Goal: Feedback & Contribution: Contribute content

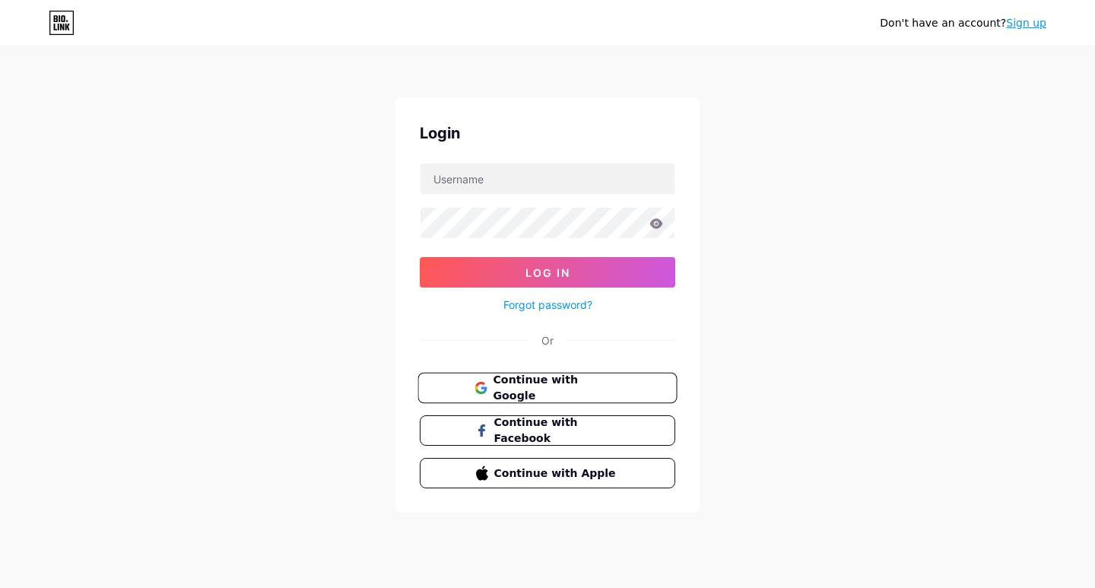
click at [529, 390] on span "Continue with Google" at bounding box center [556, 388] width 127 height 33
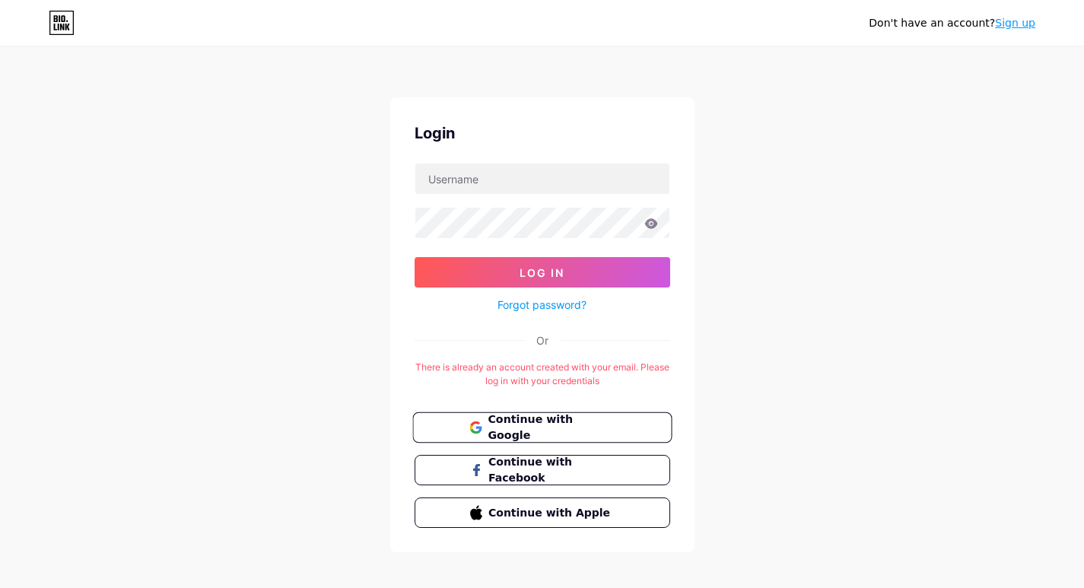
click at [589, 422] on span "Continue with Google" at bounding box center [550, 427] width 127 height 33
click at [512, 181] on input "text" at bounding box center [542, 178] width 254 height 30
paste input "trezorioguidestart"
type input "trezorioguidestart"
click at [1019, 25] on link "Sign up" at bounding box center [1015, 23] width 40 height 12
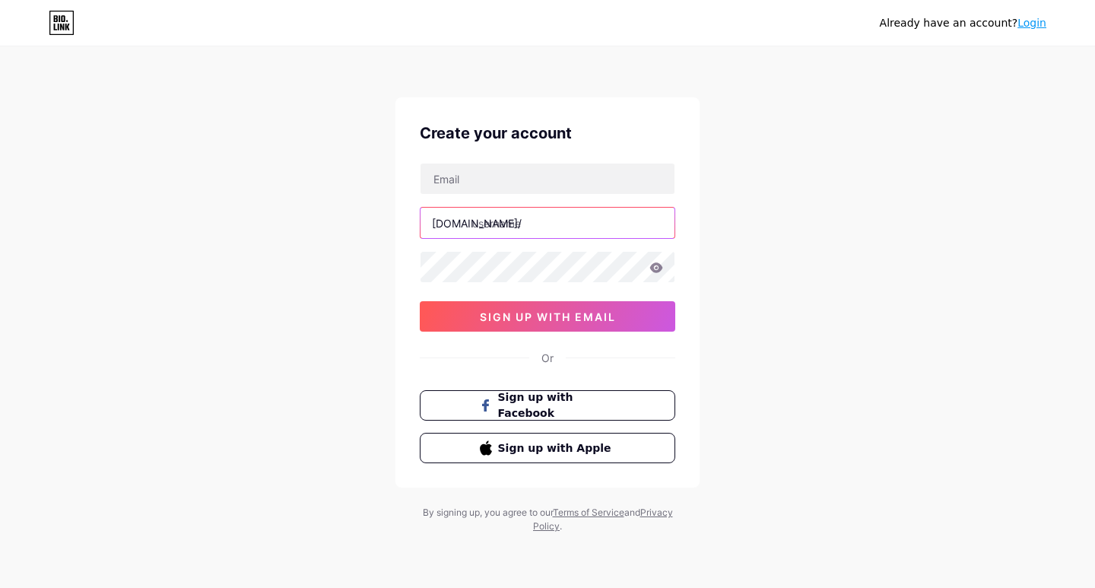
click at [494, 212] on input "text" at bounding box center [547, 223] width 254 height 30
paste input "trezorioguidestart"
type input "trezorioguidestart"
paste input "goresbolne@gmail.com"
click at [481, 183] on input "text" at bounding box center [547, 178] width 254 height 30
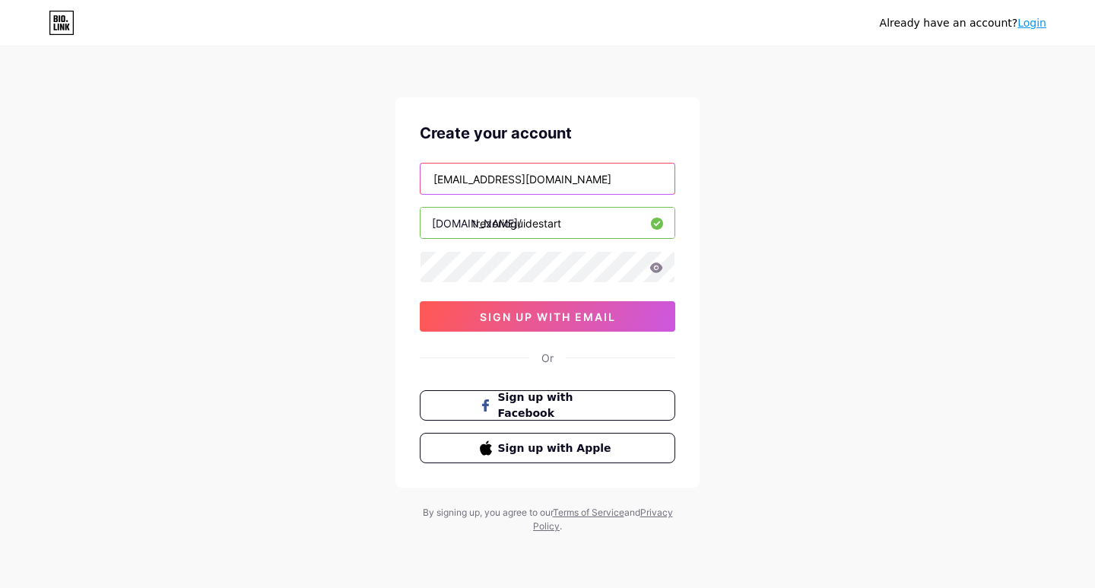
type input "goresbolne@gmail.com"
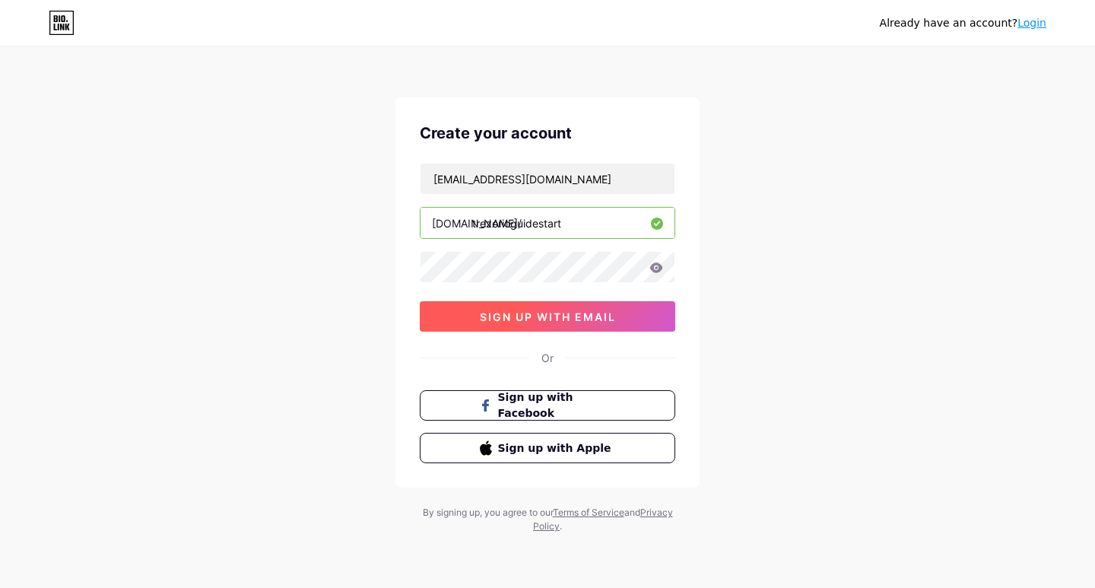
click at [496, 319] on span "sign up with email" at bounding box center [548, 316] width 136 height 13
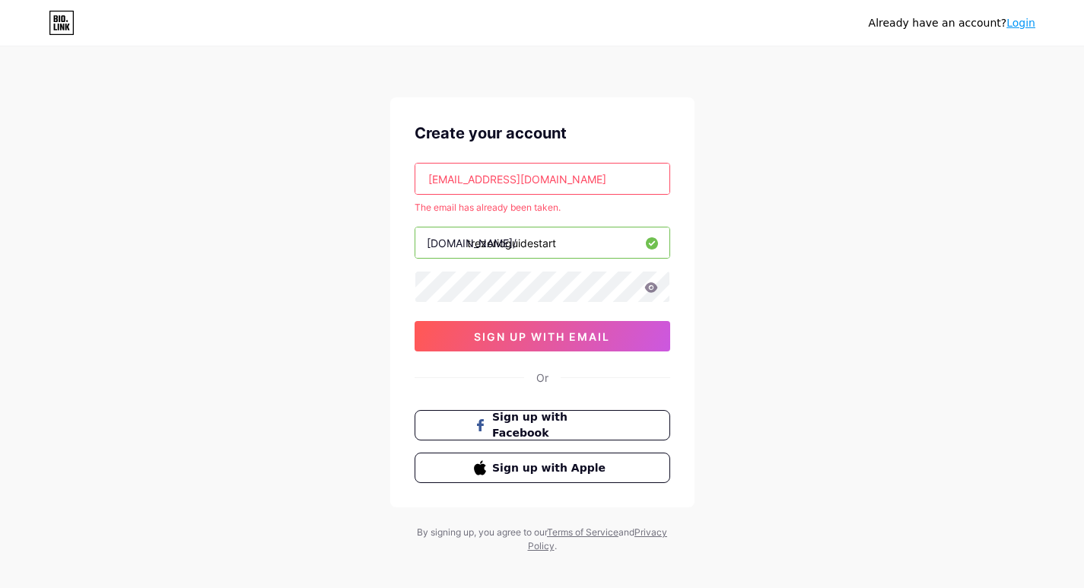
click at [1012, 29] on link "Login" at bounding box center [1020, 23] width 29 height 12
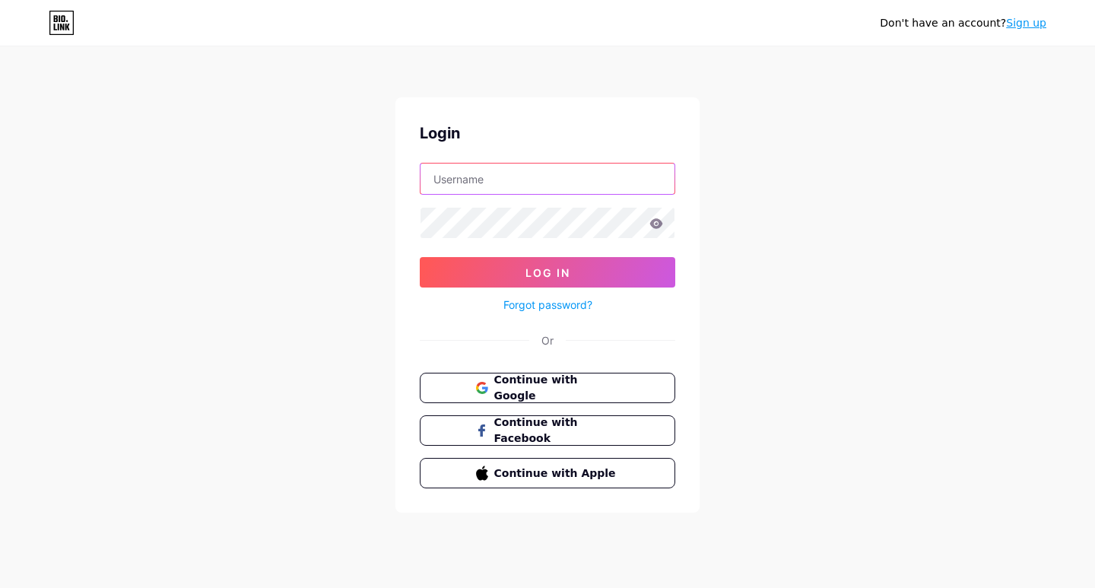
click at [541, 176] on input "text" at bounding box center [547, 178] width 254 height 30
paste input "trezorioguidestart"
type input "trezorioguidestart"
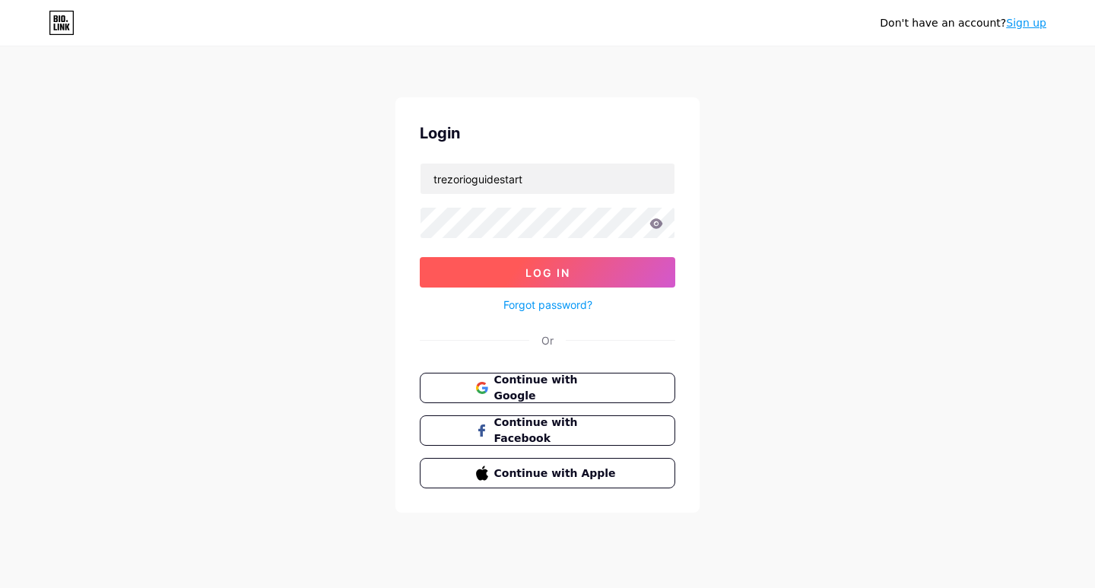
click at [487, 272] on button "Log In" at bounding box center [547, 272] width 255 height 30
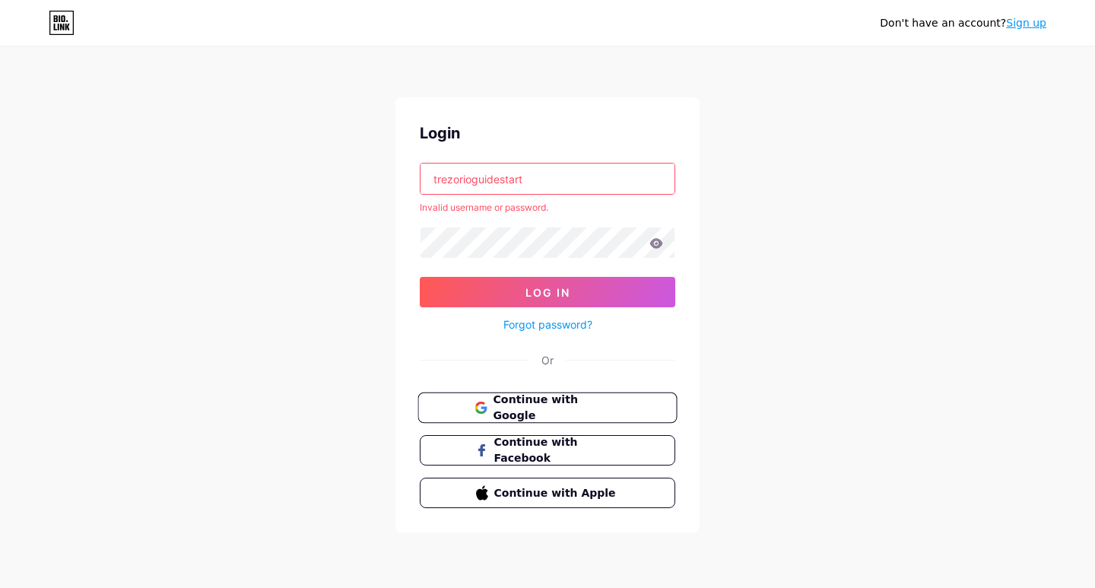
click at [532, 406] on span "Continue with Google" at bounding box center [556, 408] width 127 height 33
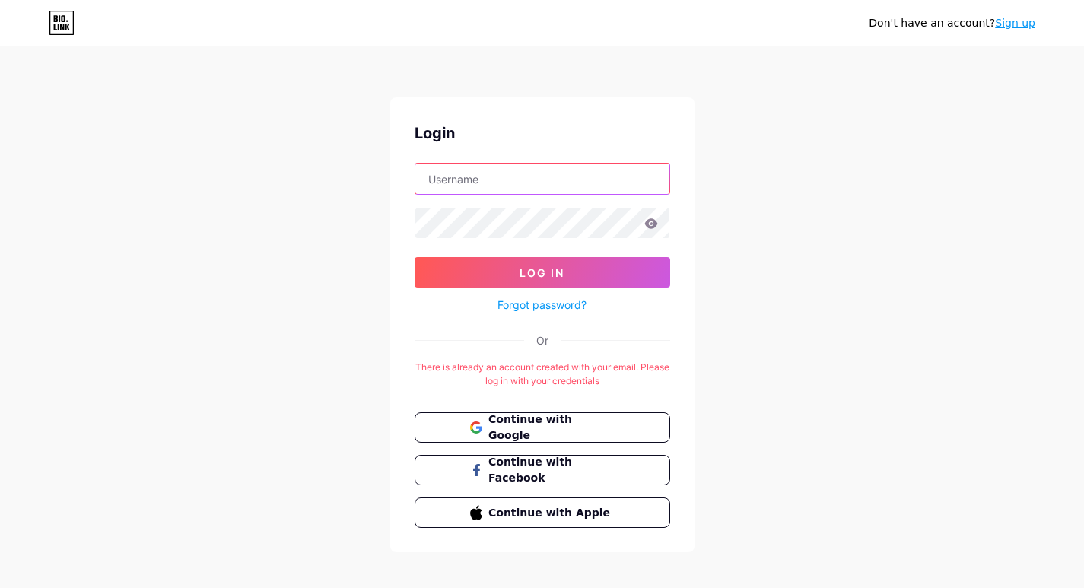
click at [480, 182] on input "text" at bounding box center [542, 178] width 254 height 30
click at [554, 307] on link "Forgot password?" at bounding box center [541, 305] width 89 height 16
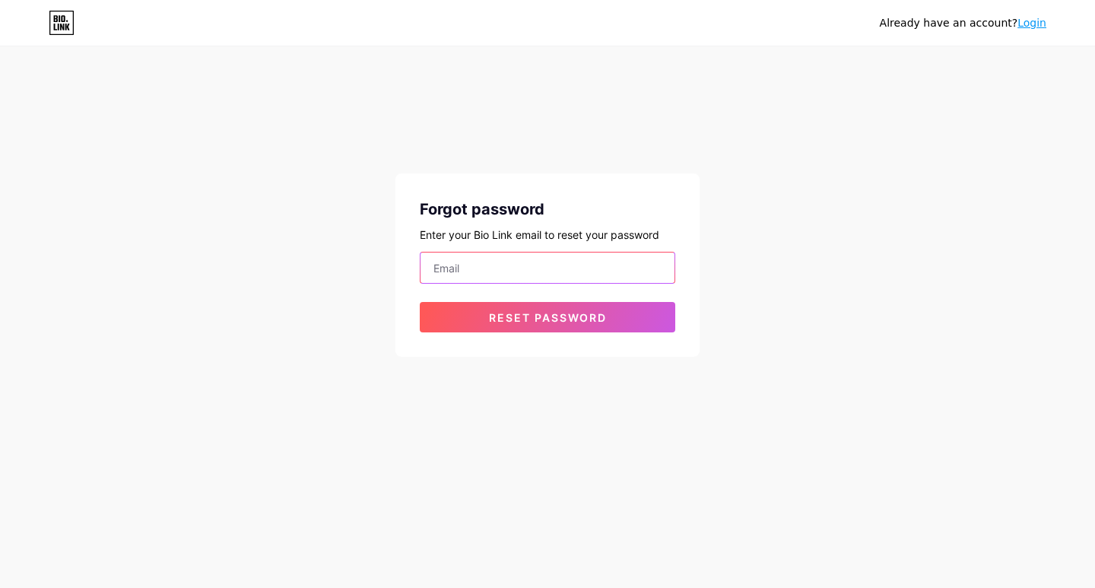
click at [514, 273] on input "email" at bounding box center [547, 267] width 254 height 30
paste input "[EMAIL_ADDRESS][DOMAIN_NAME]"
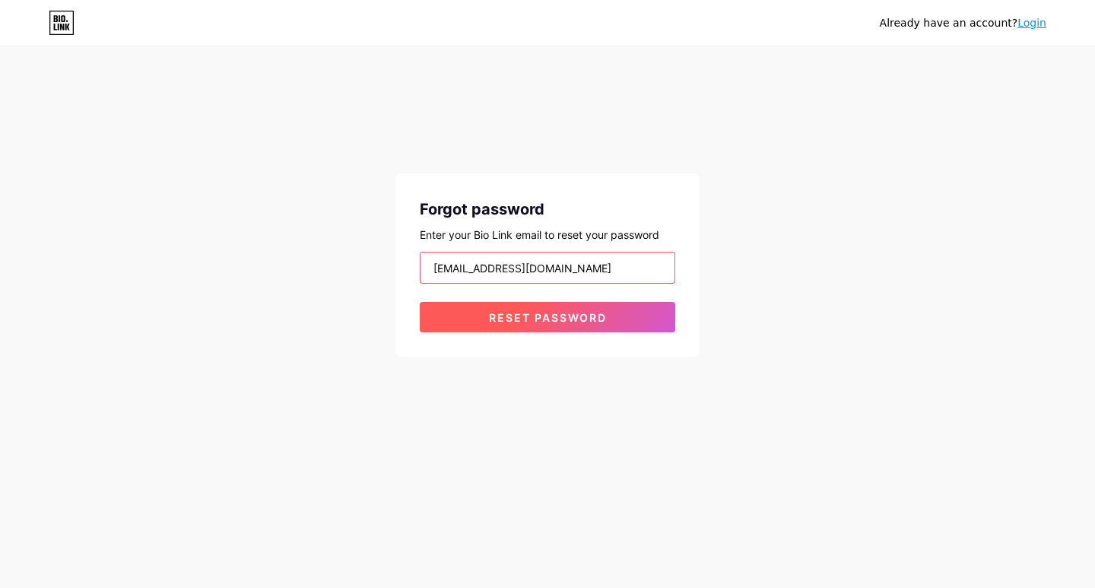
type input "[EMAIL_ADDRESS][DOMAIN_NAME]"
click at [516, 306] on button "Reset password" at bounding box center [547, 317] width 255 height 30
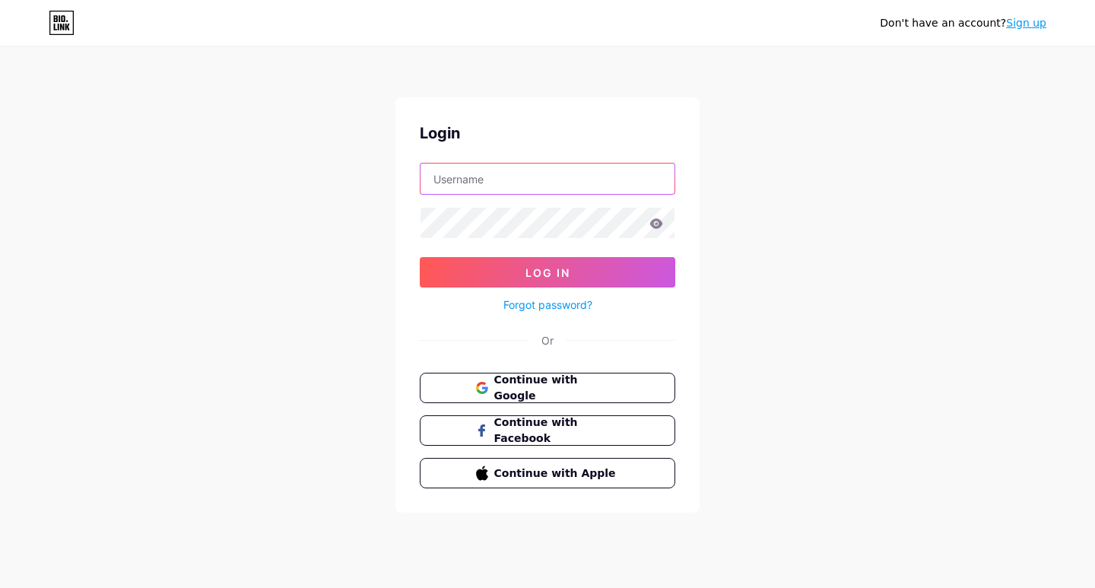
click at [483, 193] on input "text" at bounding box center [547, 178] width 254 height 30
type input "[EMAIL_ADDRESS][DOMAIN_NAME]"
click at [529, 255] on form "[EMAIL_ADDRESS][DOMAIN_NAME] Log In Forgot password?" at bounding box center [547, 238] width 255 height 151
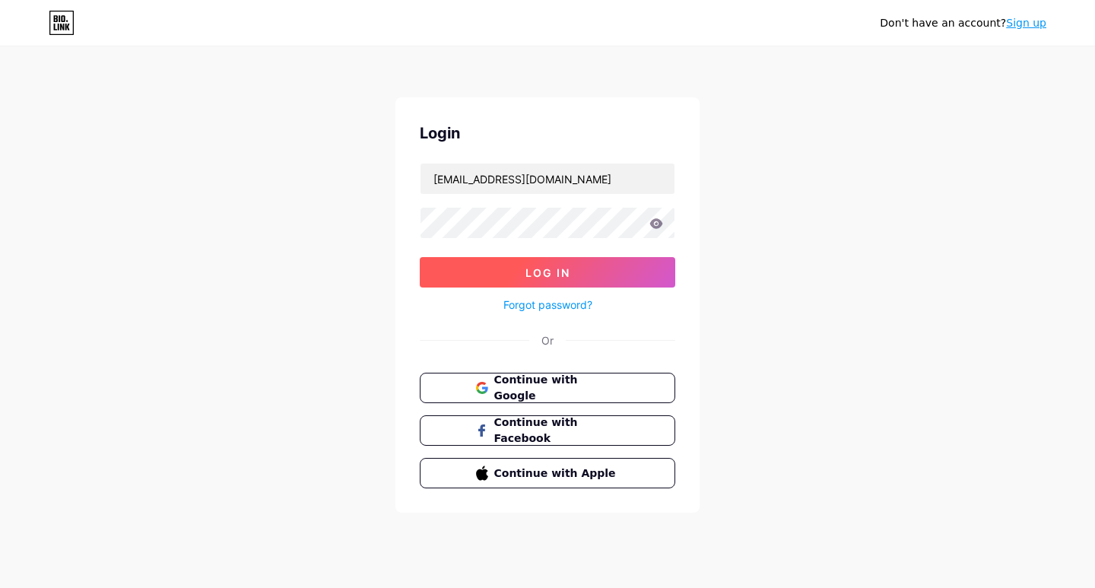
click at [530, 271] on span "Log In" at bounding box center [547, 272] width 45 height 13
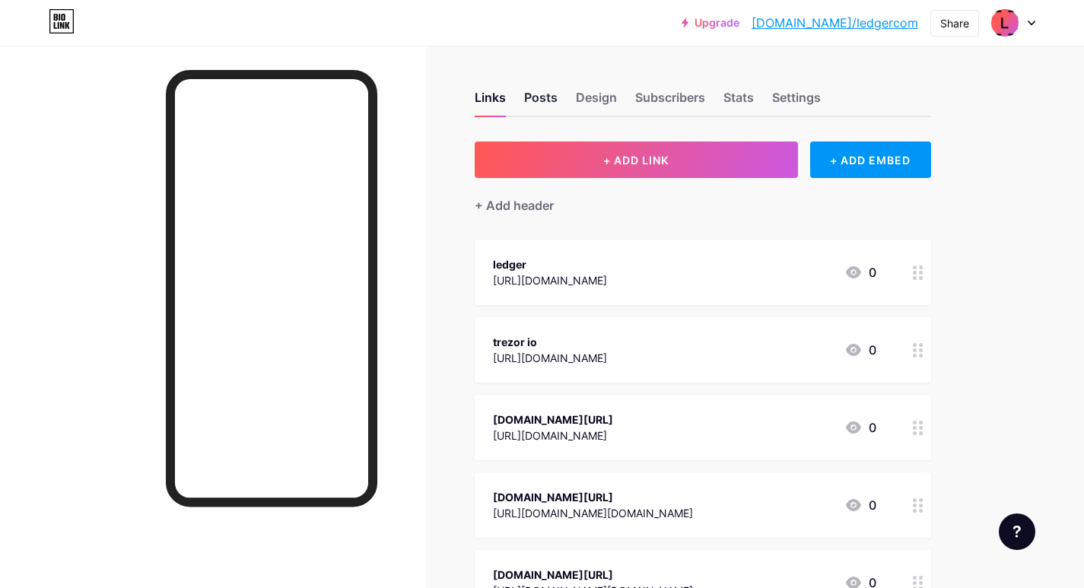
click at [546, 102] on div "Posts" at bounding box center [540, 101] width 33 height 27
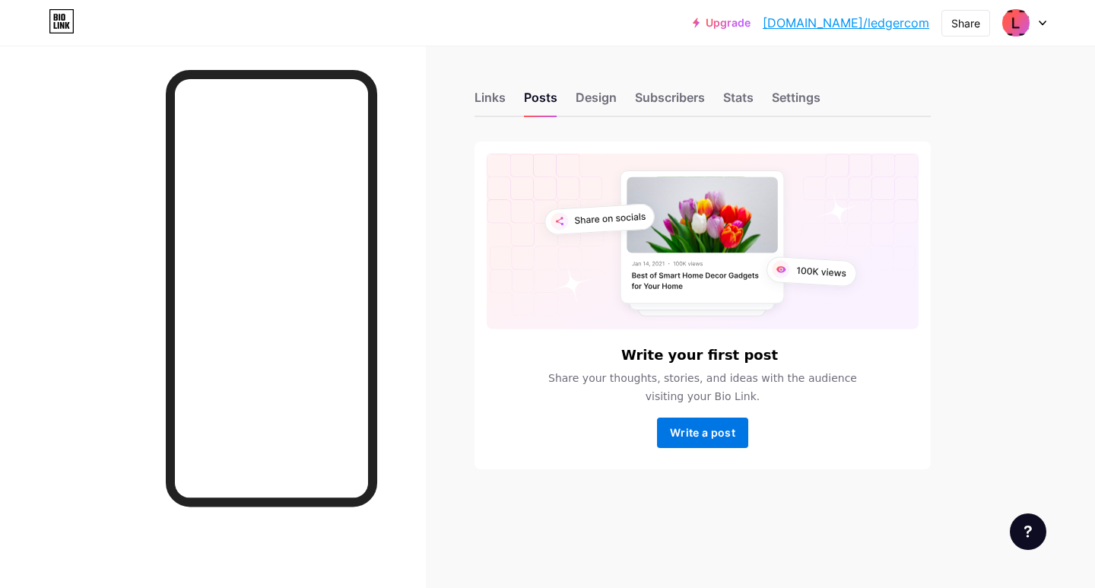
click at [695, 441] on button "Write a post" at bounding box center [702, 432] width 91 height 30
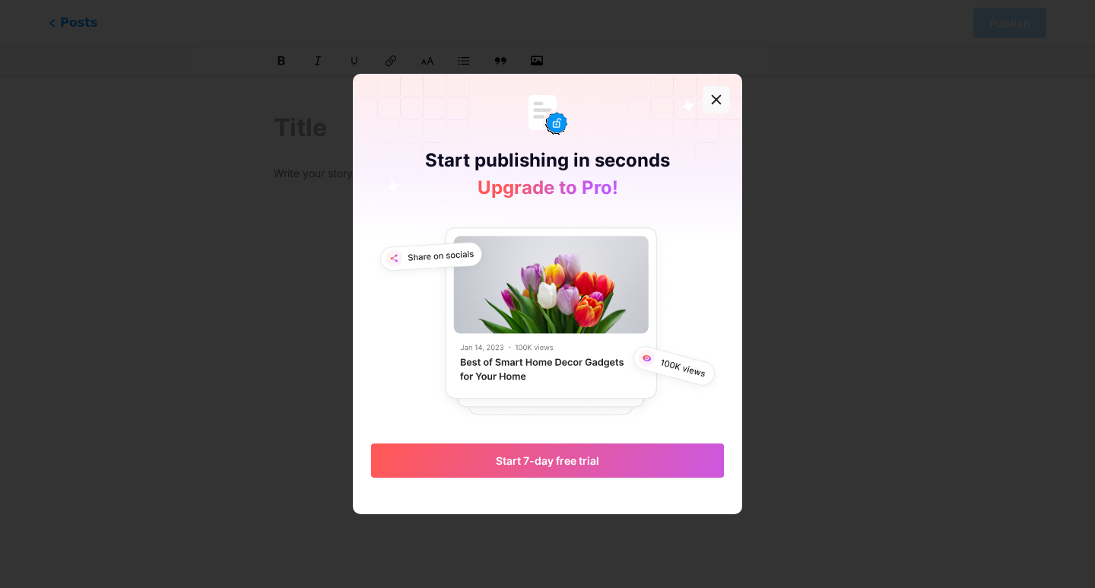
click at [719, 103] on icon at bounding box center [716, 99] width 8 height 8
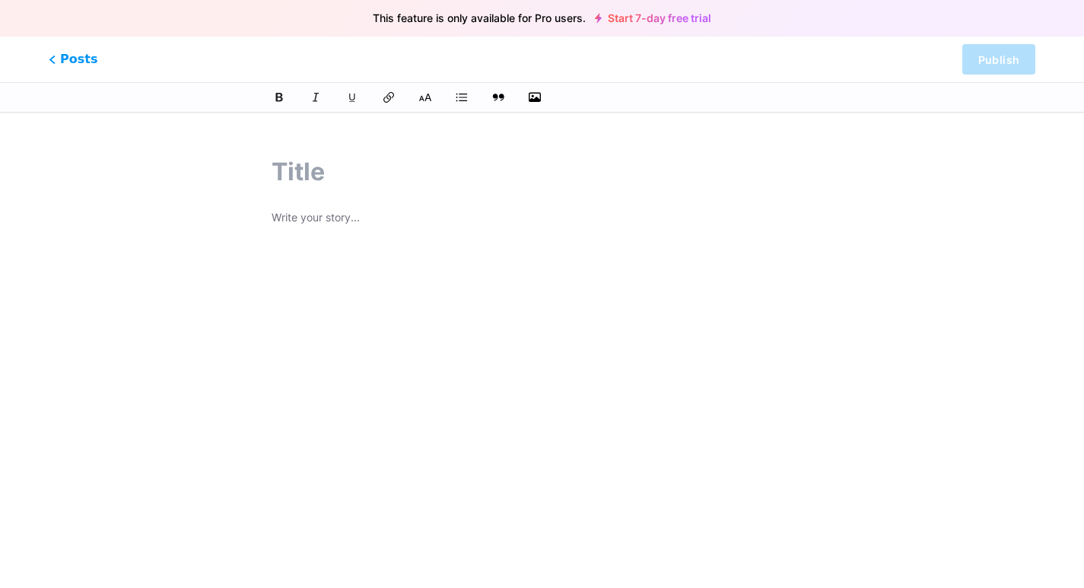
click at [345, 179] on input "text" at bounding box center [541, 172] width 541 height 36
click at [281, 172] on input "text" at bounding box center [541, 172] width 541 height 36
paste input "Getting Started with [DOMAIN_NAME][URL], [DOMAIN_NAME][URL], and Trezor Login f…"
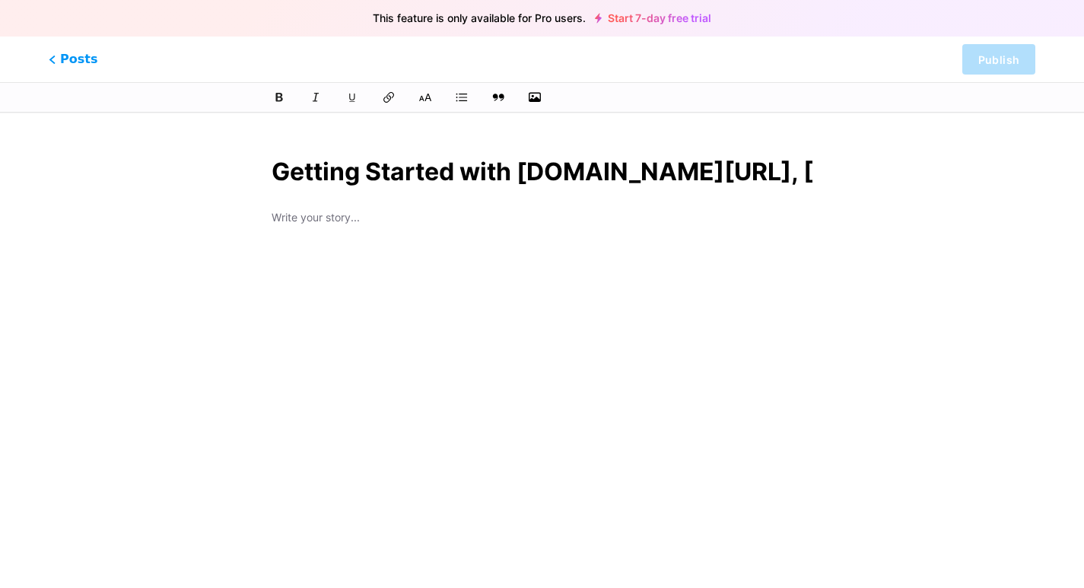
scroll to position [0, 693]
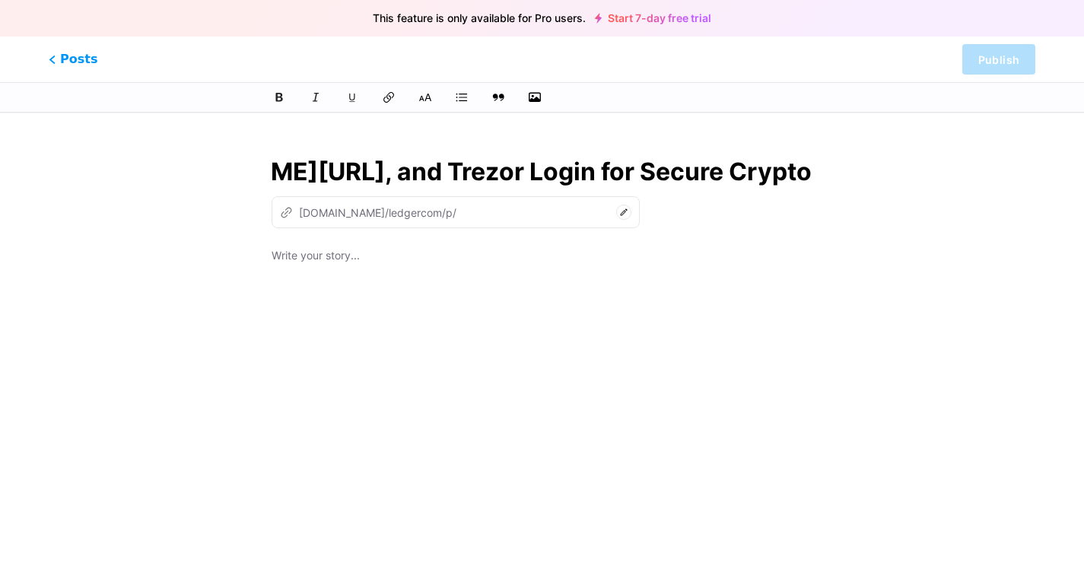
type input "Getting Started with [DOMAIN_NAME][URL], [DOMAIN_NAME][URL], and Trezor Login f…"
type input "getting-started-with-trezoriostart-ledgercomstart-and-trezor-login-for-secure-c…"
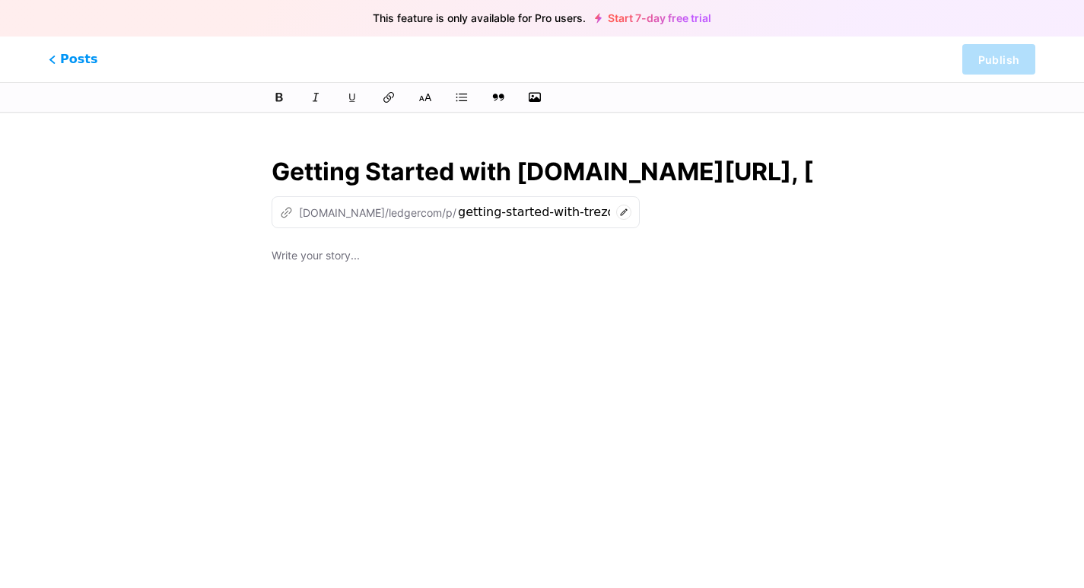
click at [366, 271] on div at bounding box center [541, 436] width 541 height 380
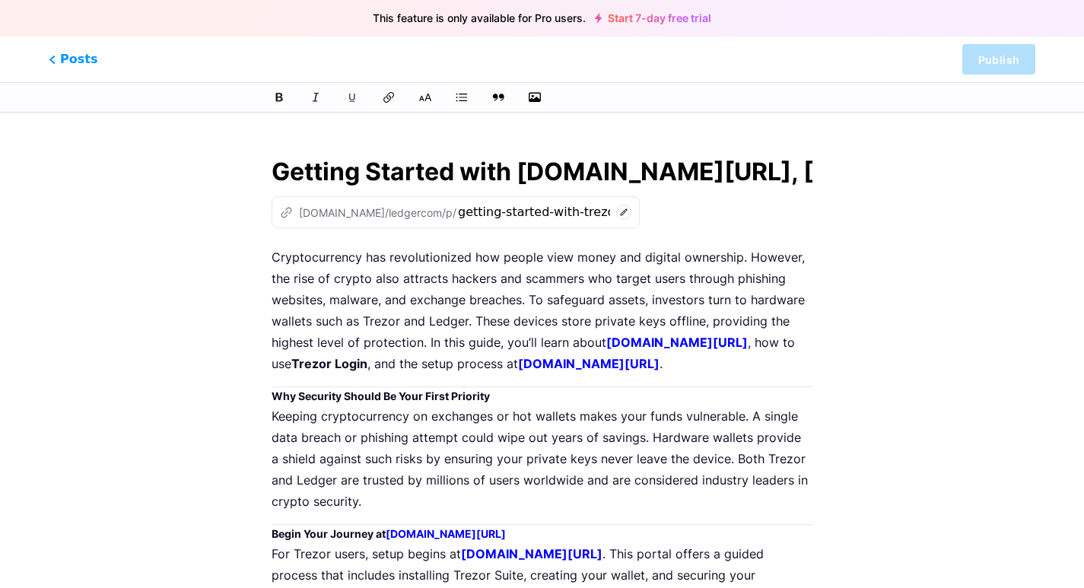
click at [683, 207] on div "z [DOMAIN_NAME]/ledgercom/p/ getting-started-with-trezoriostart-ledgercomstart-…" at bounding box center [541, 212] width 541 height 32
click at [494, 253] on p "Cryptocurrency has revolutionized how people view money and digital ownership. …" at bounding box center [541, 310] width 541 height 128
click at [704, 254] on p "Cryptocurrency has revolutionized how people view money and digital ownership. …" at bounding box center [541, 310] width 541 height 128
click at [61, 70] on div "Posts Publish" at bounding box center [542, 59] width 1084 height 46
click at [64, 65] on span "Posts" at bounding box center [73, 59] width 54 height 20
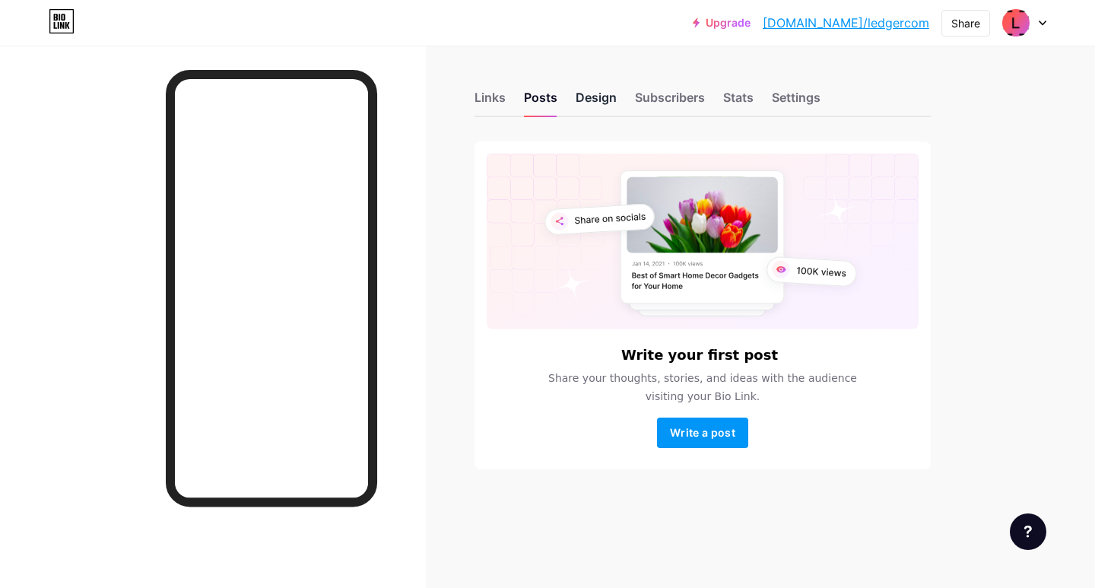
click at [601, 104] on div "Design" at bounding box center [596, 101] width 41 height 27
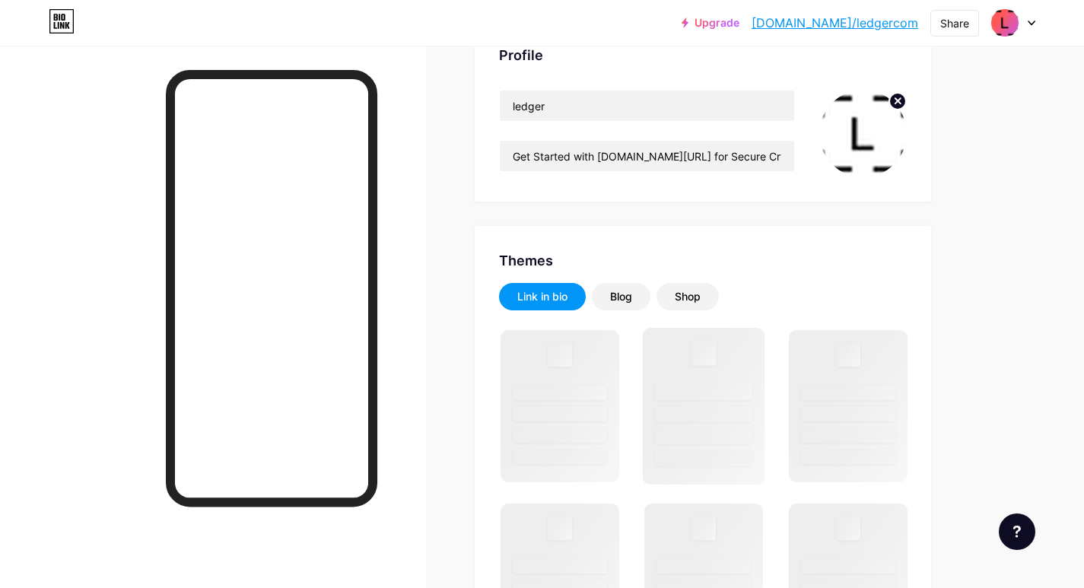
scroll to position [304, 0]
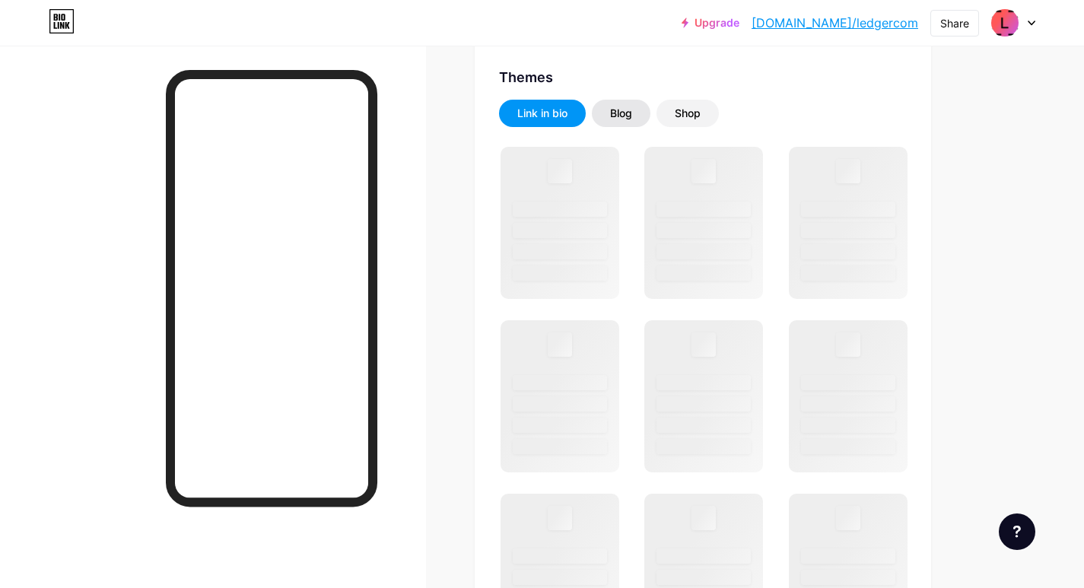
click at [634, 113] on div "Blog" at bounding box center [621, 113] width 59 height 27
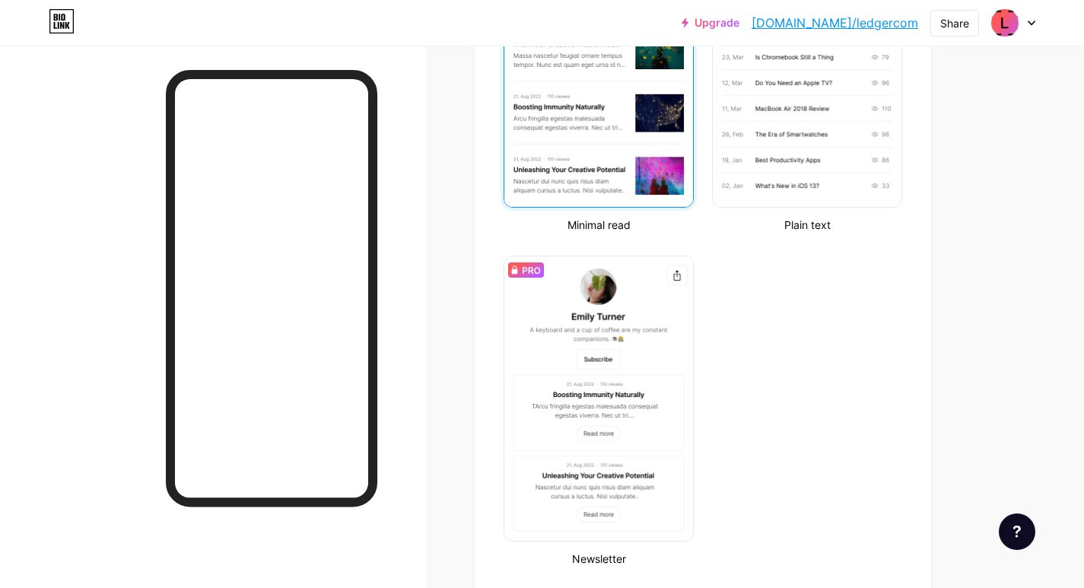
scroll to position [608, 0]
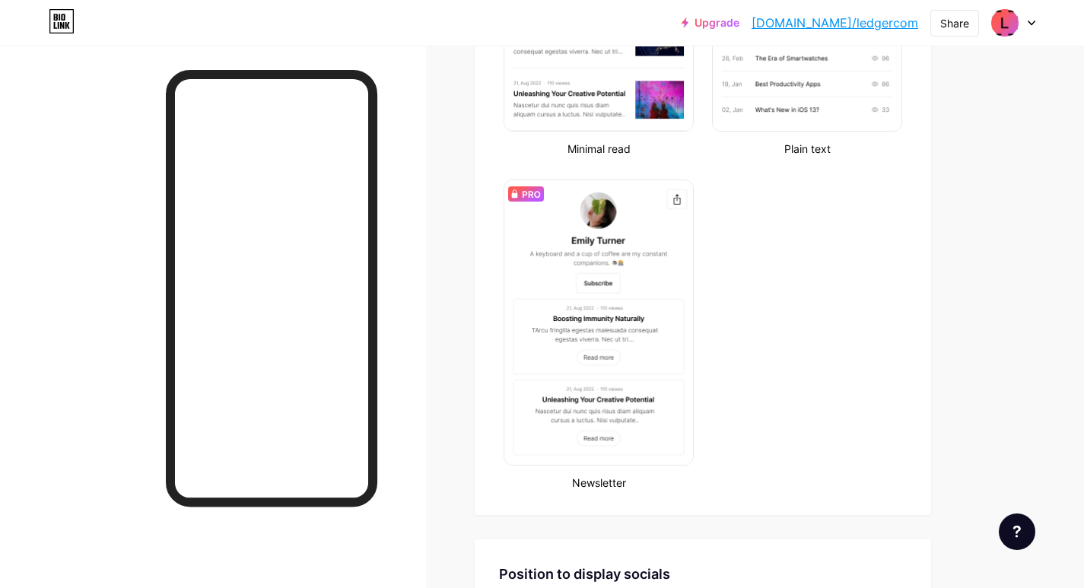
click at [766, 278] on div "Minimal read Plain text Newsletter" at bounding box center [703, 165] width 408 height 649
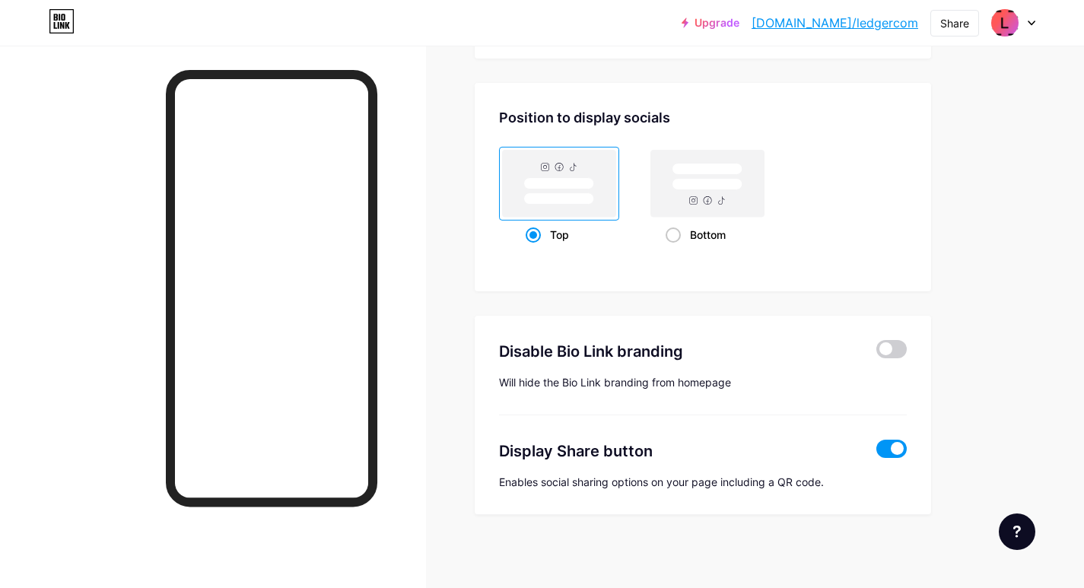
scroll to position [1068, 0]
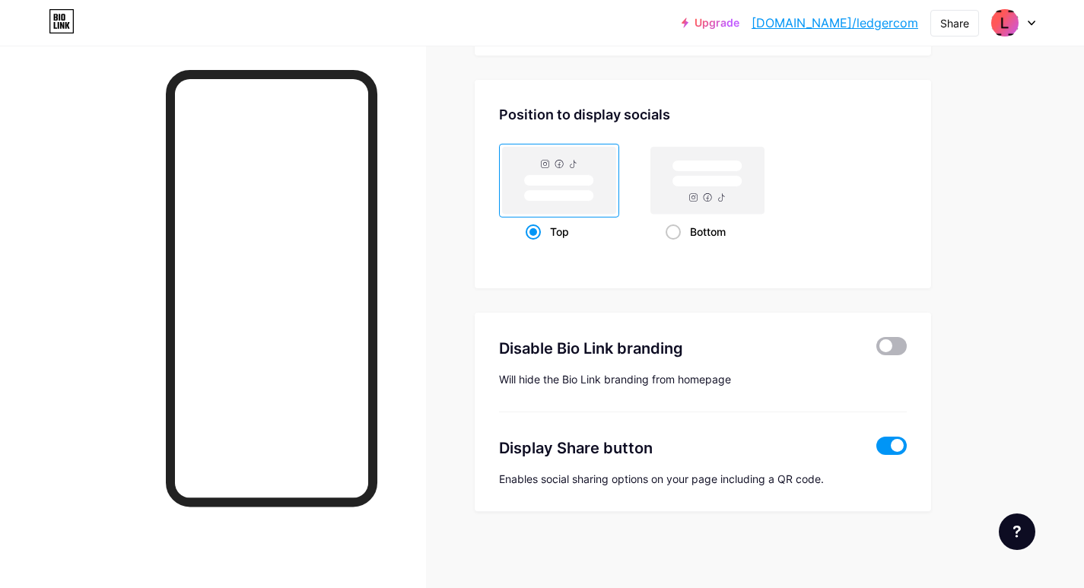
click at [902, 345] on span at bounding box center [891, 346] width 30 height 18
click at [876, 350] on input "checkbox" at bounding box center [876, 350] width 0 height 0
